Goal: Information Seeking & Learning: Learn about a topic

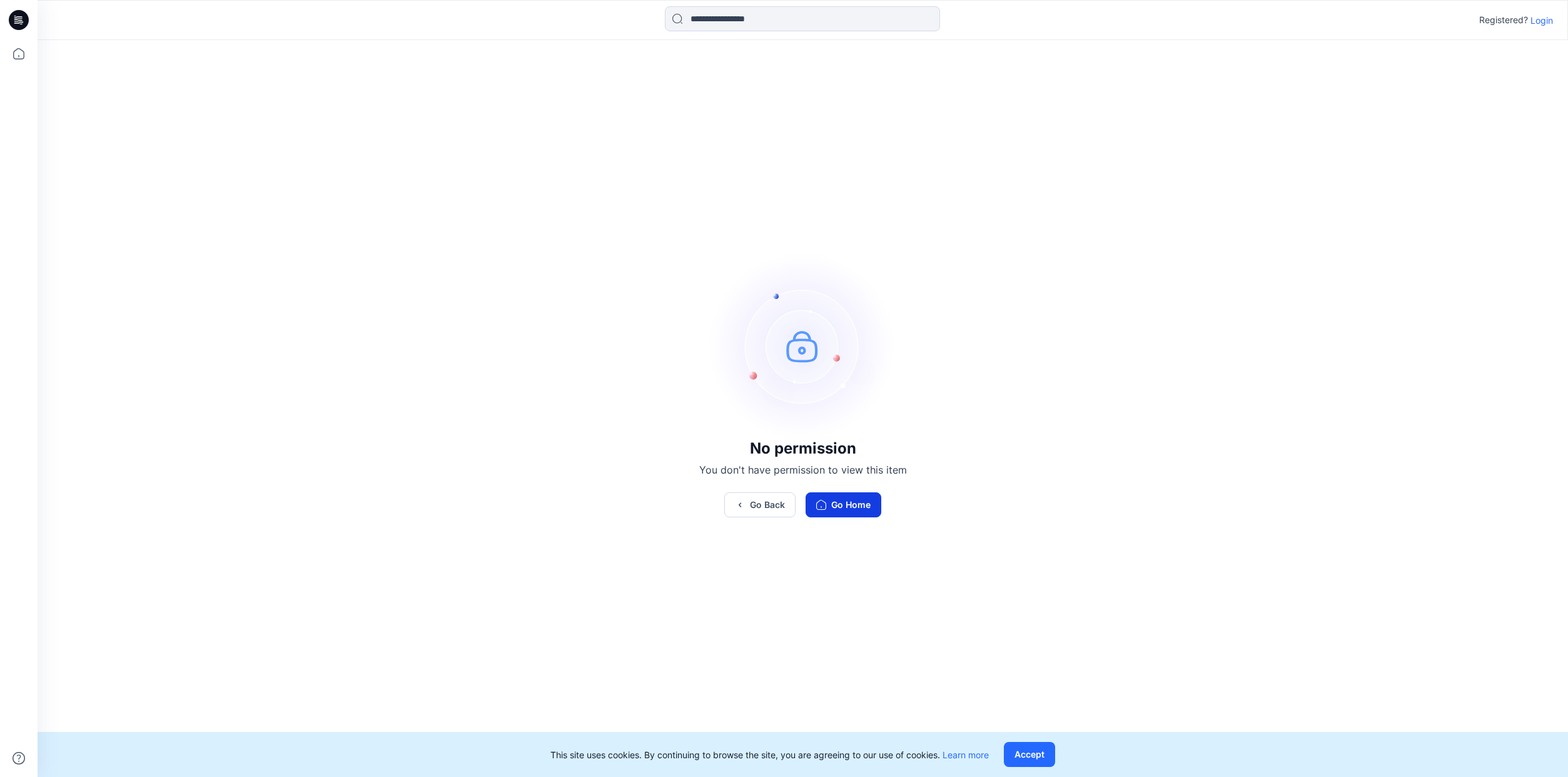
click at [847, 510] on button "Go Home" at bounding box center [844, 505] width 75 height 25
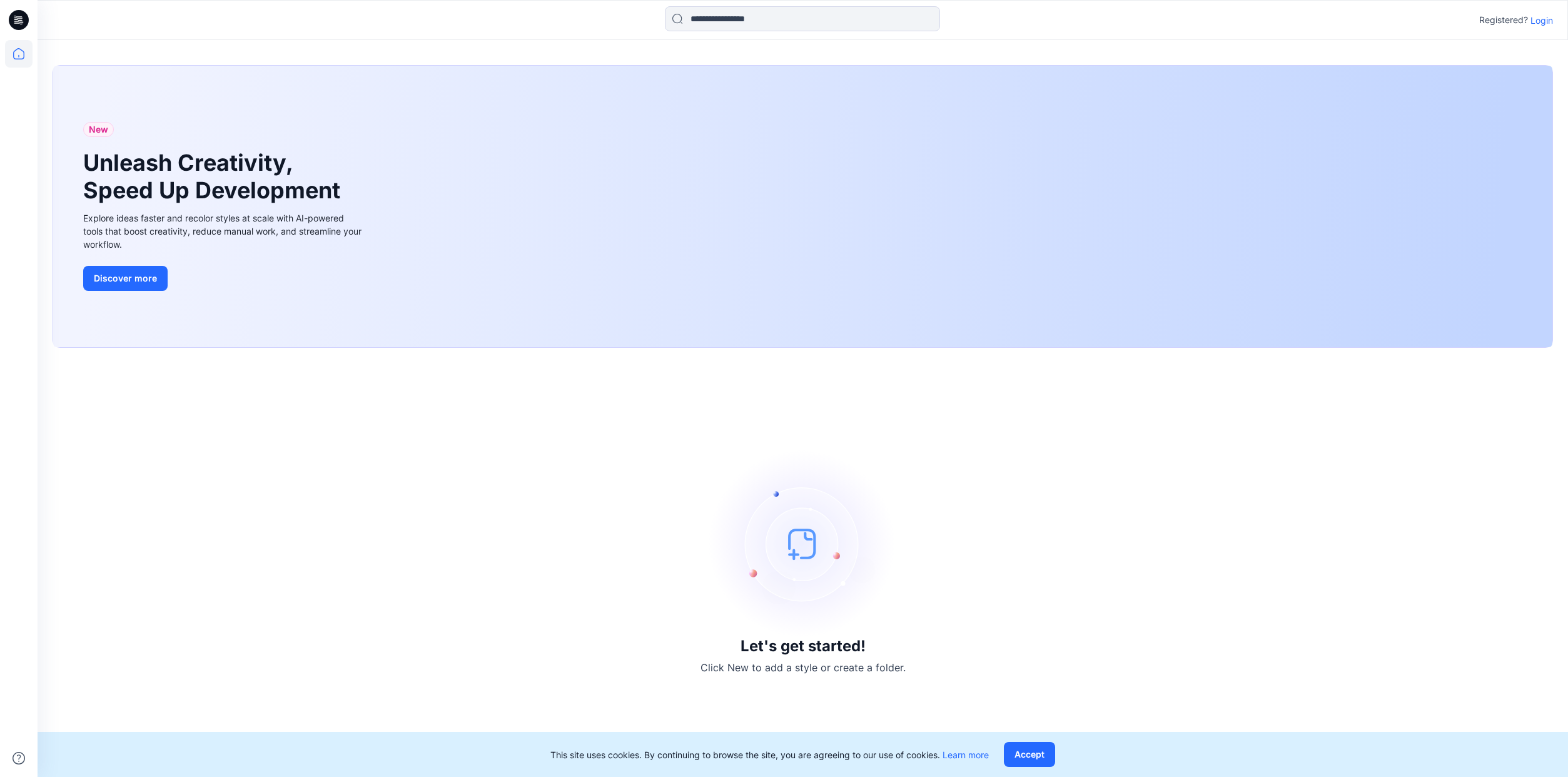
click at [1545, 21] on p "Login" at bounding box center [1542, 20] width 23 height 13
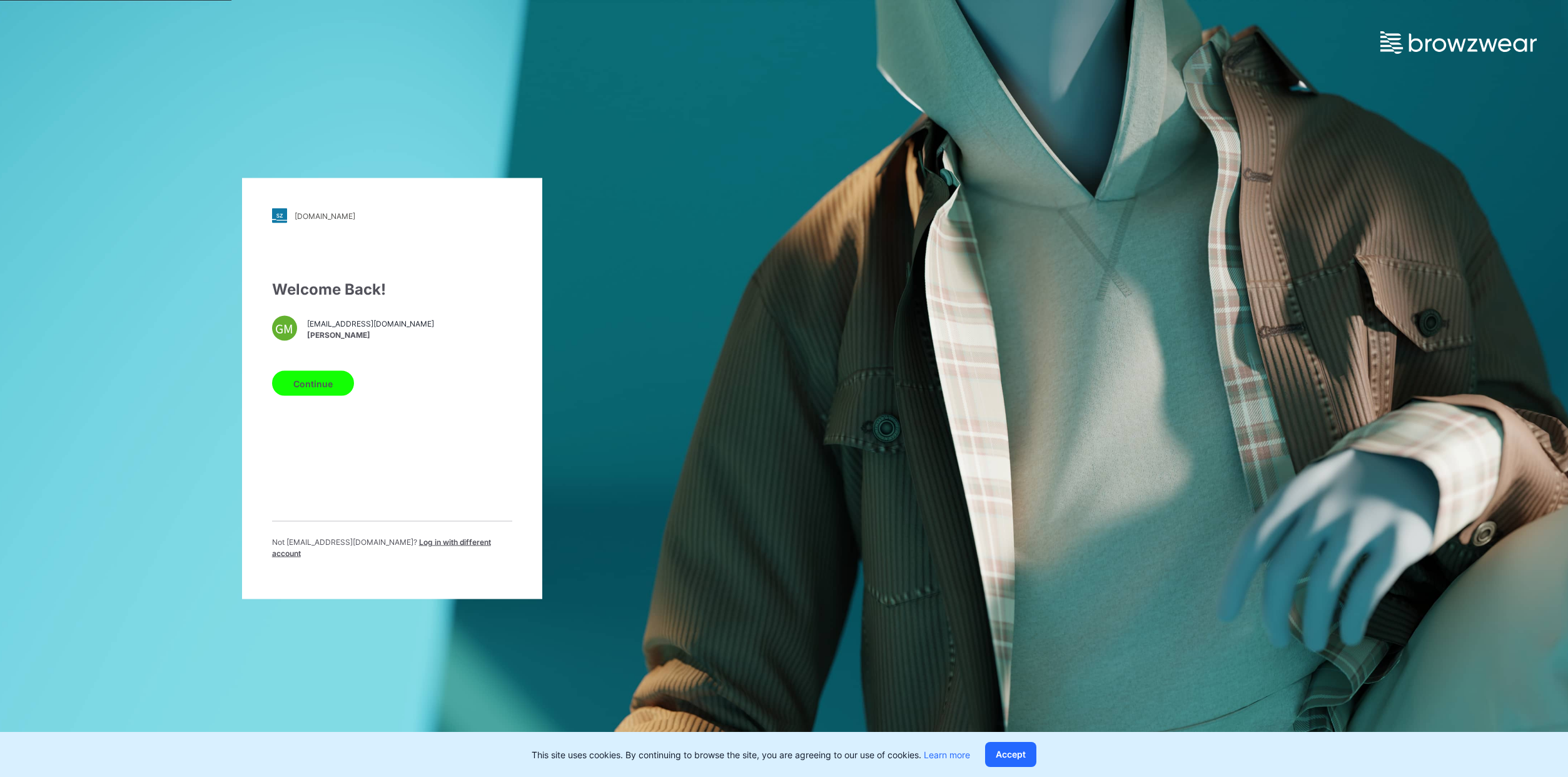
click at [315, 389] on button "Continue" at bounding box center [313, 384] width 82 height 25
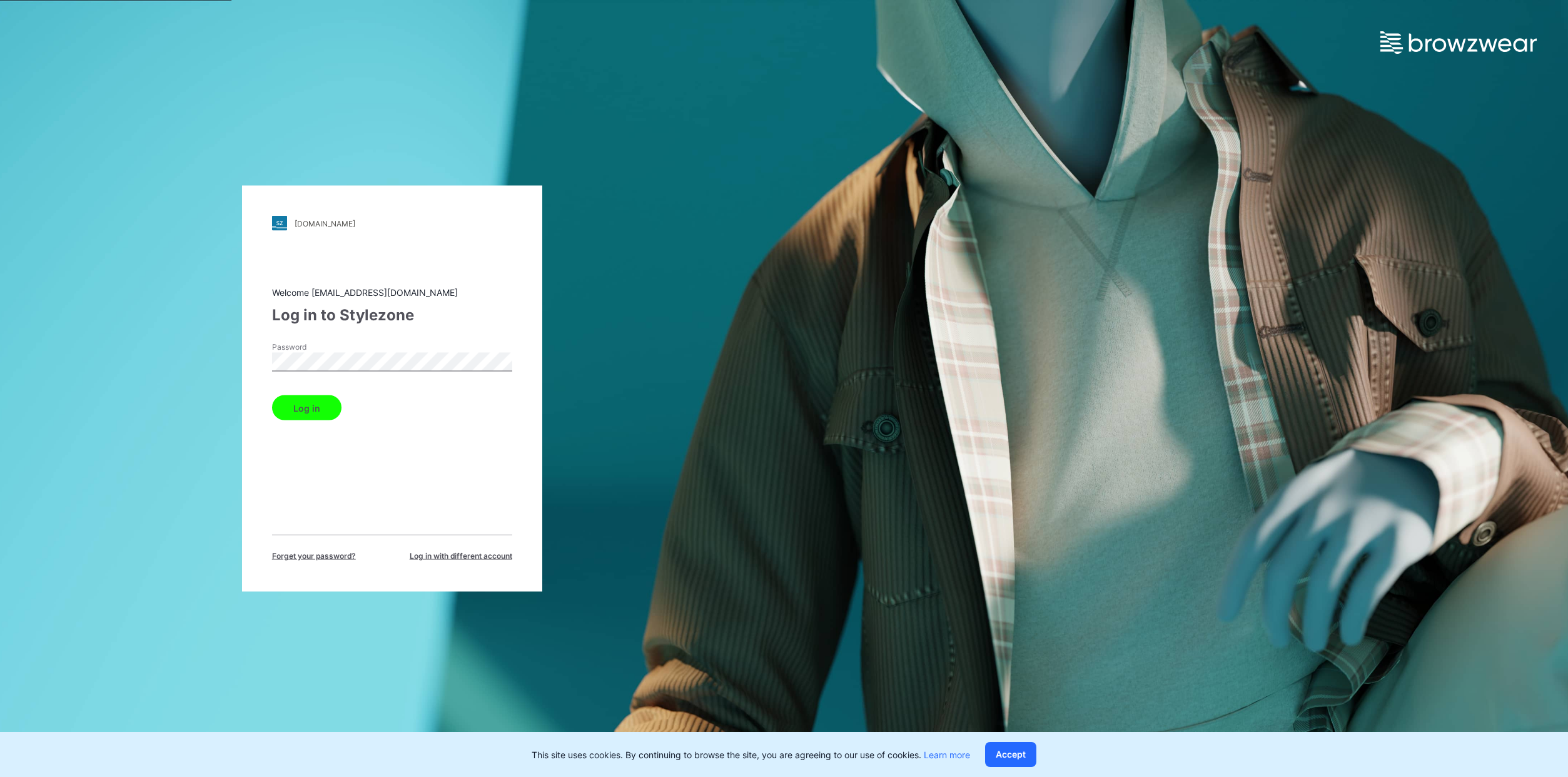
click at [272, 396] on button "Log in" at bounding box center [307, 408] width 69 height 25
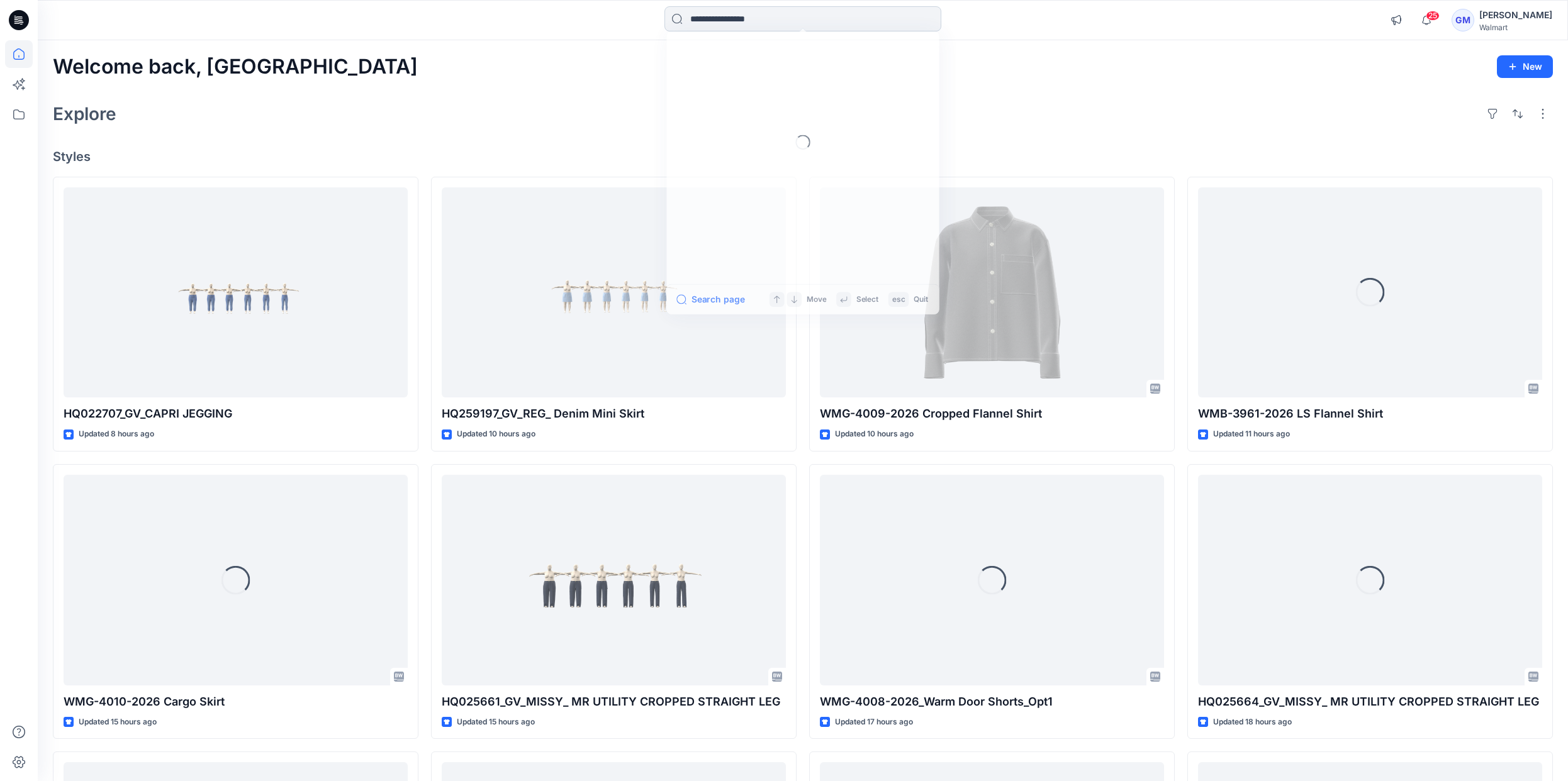
click at [702, 25] on input at bounding box center [803, 19] width 277 height 25
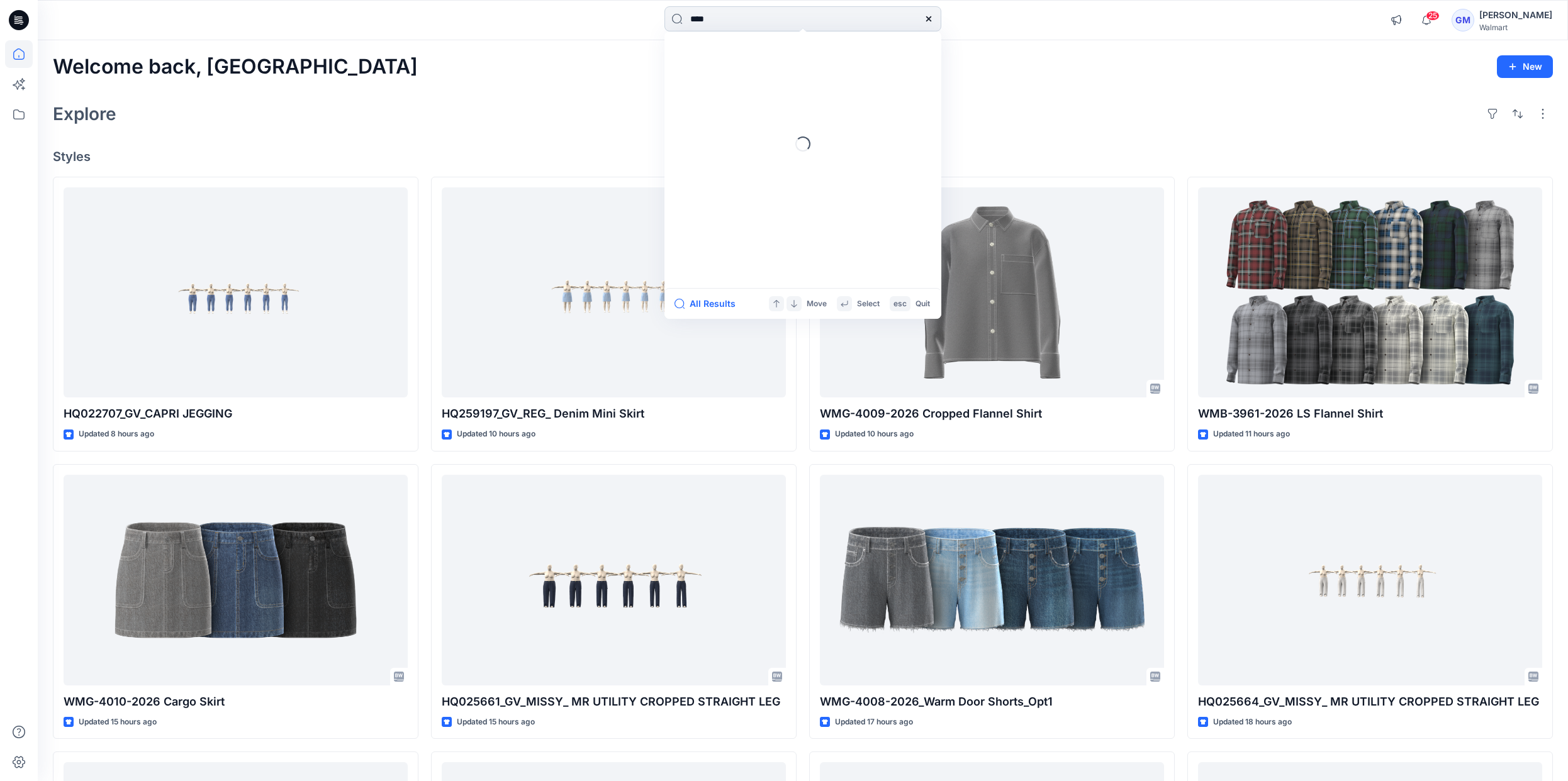
type input "****"
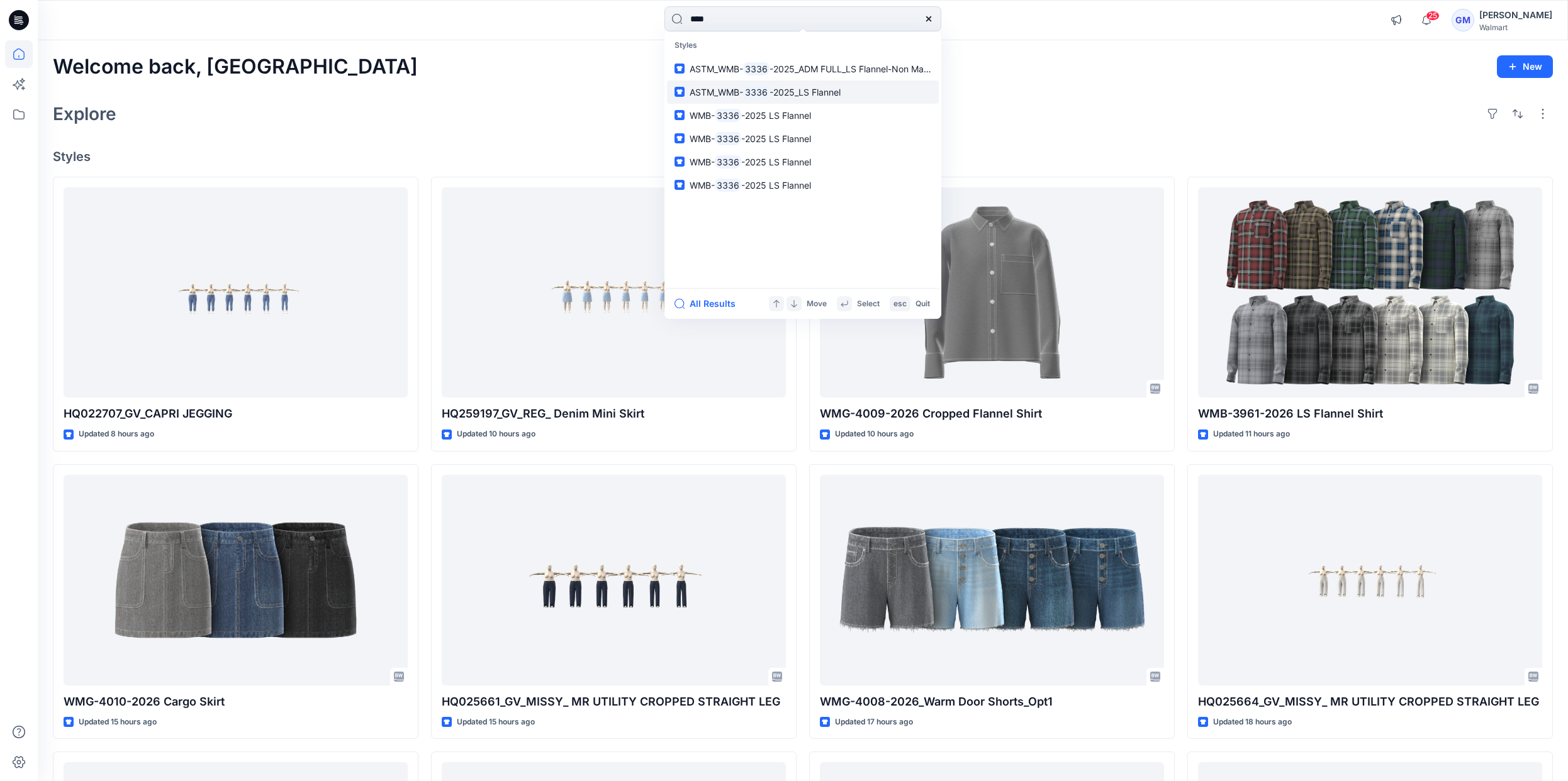
click at [775, 94] on span "-2025_LS Flannel" at bounding box center [805, 92] width 71 height 11
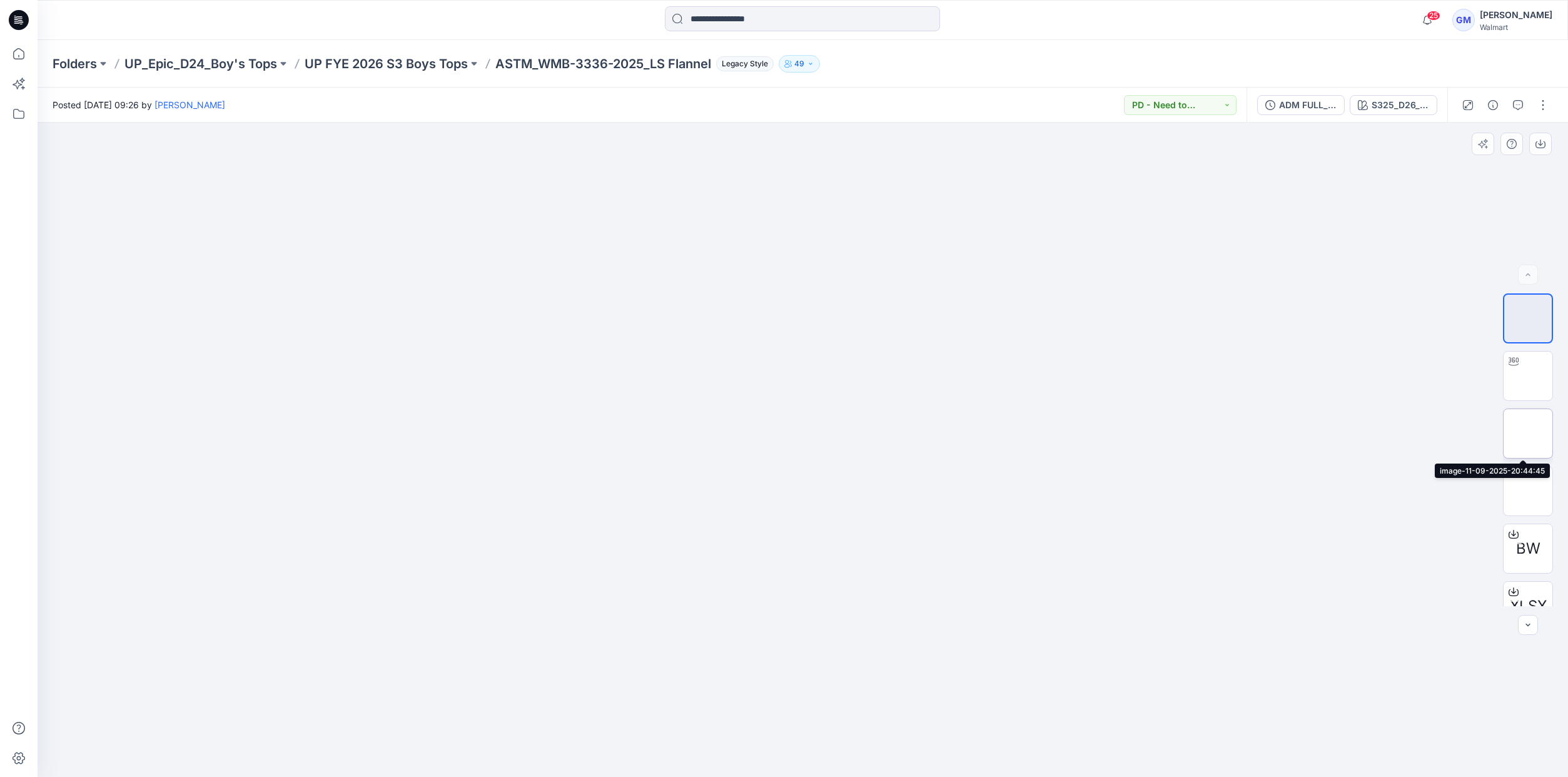
click at [1529, 433] on img at bounding box center [1529, 433] width 0 height 0
click at [1529, 492] on img at bounding box center [1529, 492] width 0 height 0
click at [1522, 433] on img at bounding box center [1529, 431] width 49 height 49
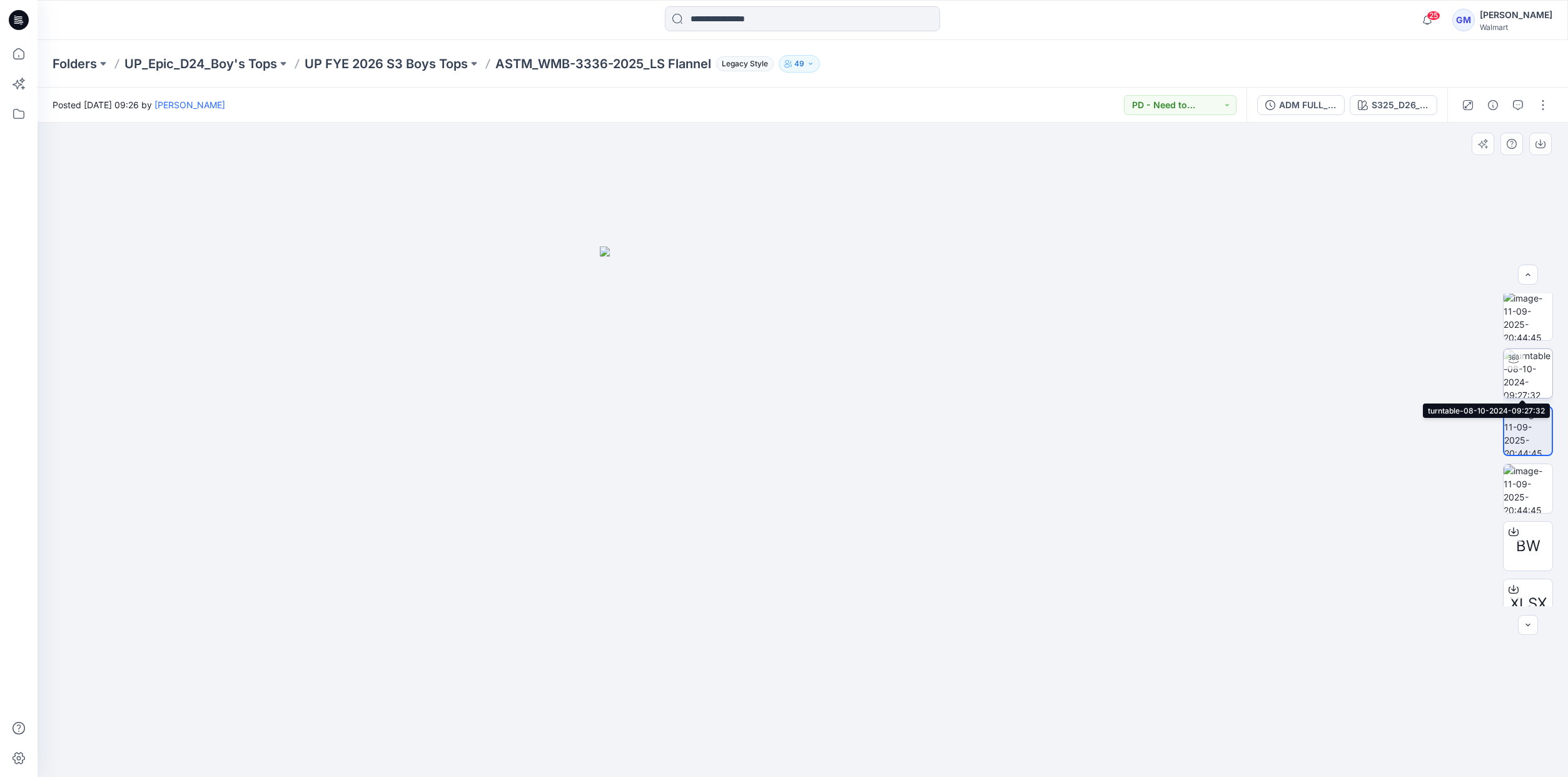
click at [1526, 383] on img at bounding box center [1529, 374] width 49 height 49
drag, startPoint x: 864, startPoint y: 407, endPoint x: 726, endPoint y: 422, distance: 138.8
click at [726, 422] on div at bounding box center [803, 450] width 1531 height 654
